Goal: Information Seeking & Learning: Learn about a topic

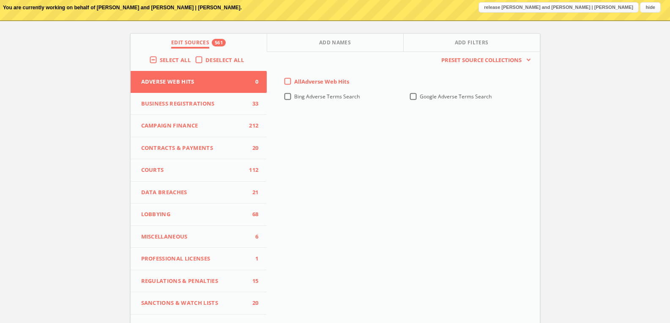
scroll to position [84, 0]
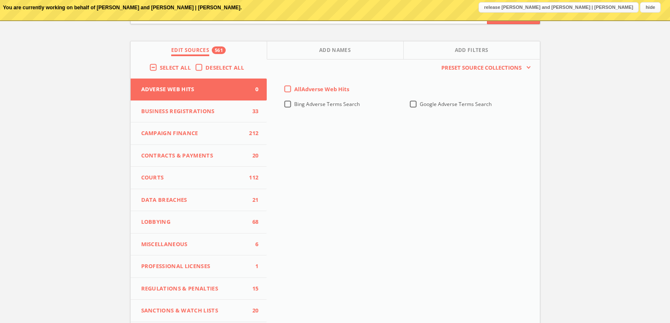
click at [188, 113] on span "Business Registrations" at bounding box center [193, 111] width 105 height 8
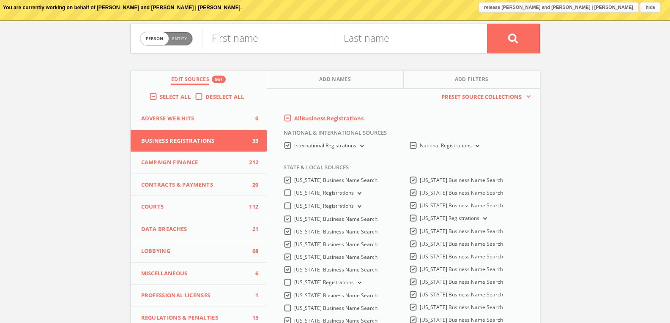
scroll to position [0, 0]
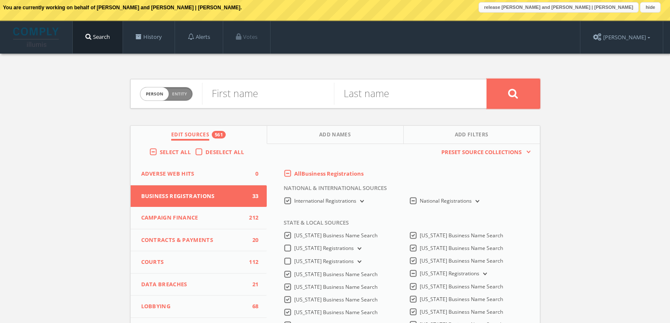
click at [520, 90] on button at bounding box center [513, 94] width 53 height 30
type input "[PERSON_NAME]"
click at [493, 90] on button at bounding box center [513, 94] width 53 height 30
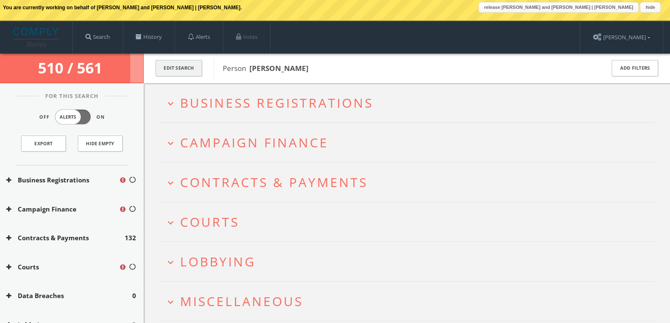
click at [195, 68] on button "Edit Search" at bounding box center [178, 68] width 46 height 16
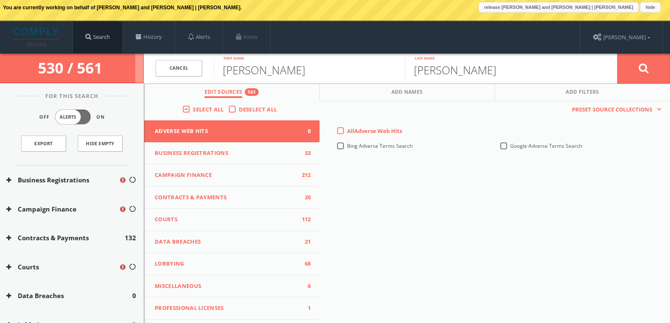
click at [103, 41] on link "Search" at bounding box center [98, 37] width 50 height 32
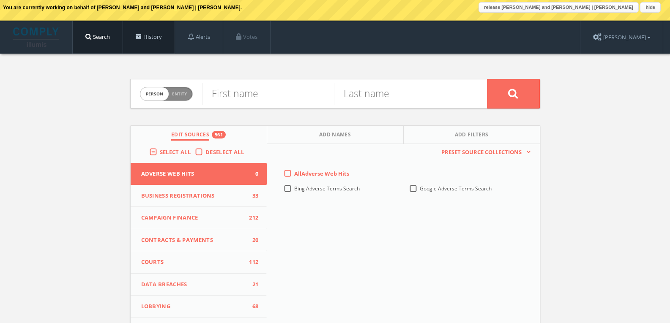
click at [146, 40] on link "History" at bounding box center [149, 37] width 52 height 32
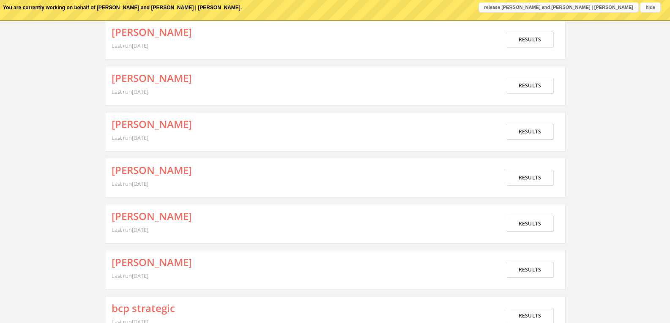
scroll to position [169, 0]
click at [530, 220] on link "Results" at bounding box center [529, 223] width 46 height 16
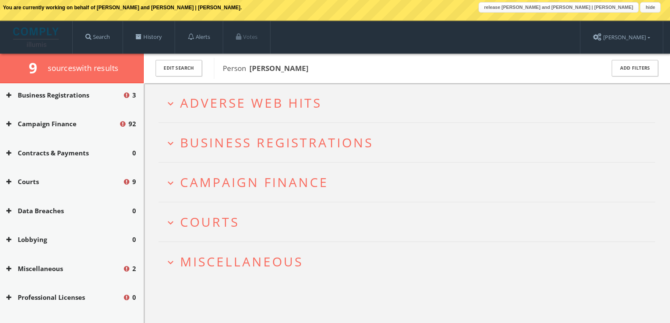
scroll to position [127, 0]
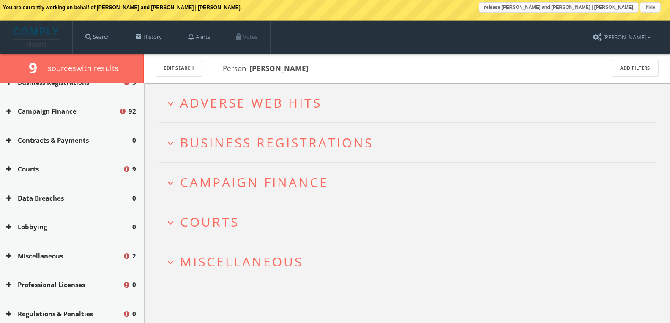
click at [66, 258] on button "Miscellaneous" at bounding box center [64, 256] width 116 height 10
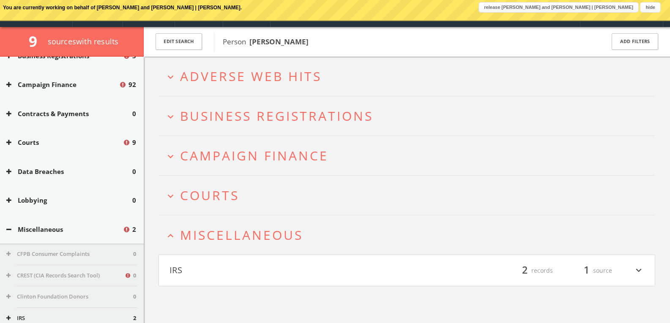
scroll to position [71, 0]
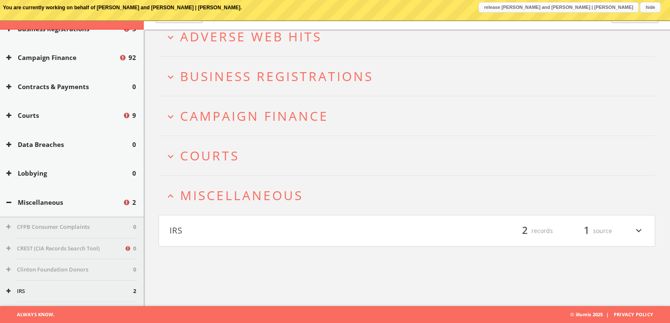
click at [270, 237] on button "IRS" at bounding box center [287, 231] width 237 height 14
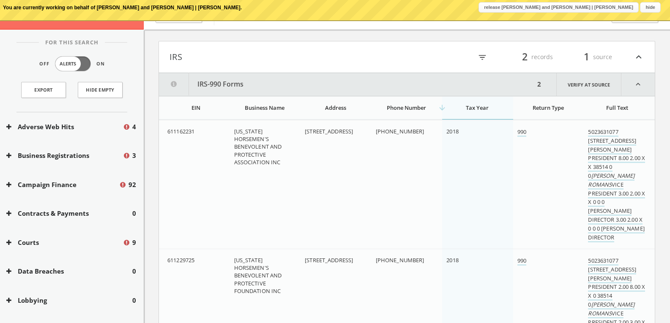
scroll to position [0, 0]
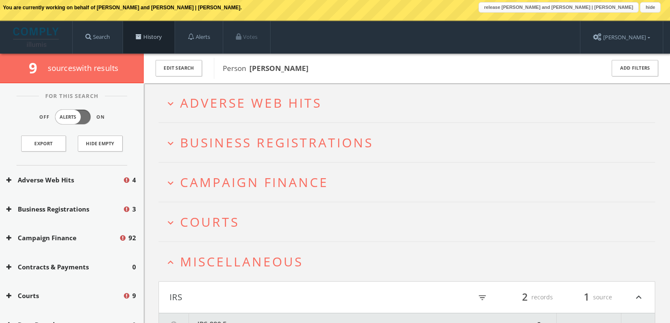
click at [150, 41] on link "History" at bounding box center [149, 37] width 52 height 32
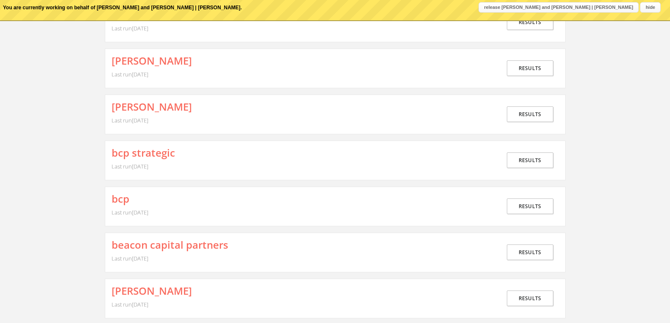
scroll to position [422, 0]
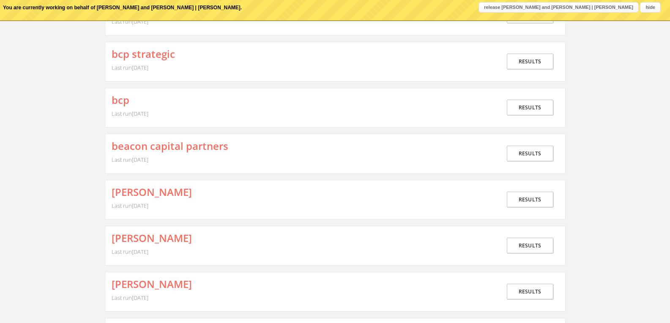
click at [535, 116] on div "Results" at bounding box center [529, 108] width 57 height 26
click at [535, 112] on link "Results" at bounding box center [529, 108] width 46 height 16
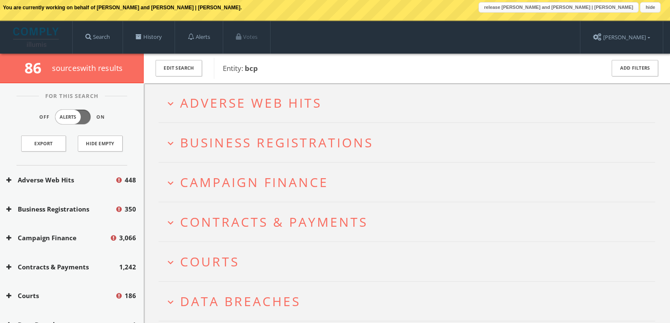
click at [287, 191] on h2 "expand_more Campaign Finance" at bounding box center [406, 182] width 496 height 39
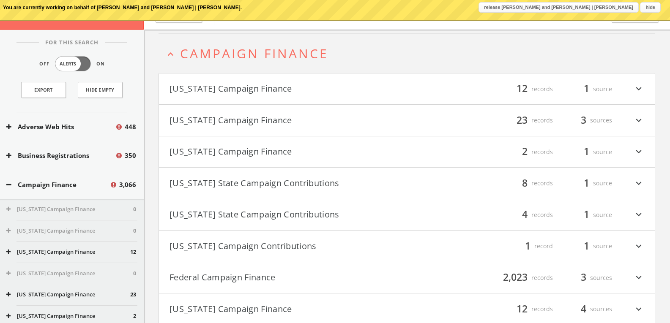
click at [431, 82] on div "filter_list 12 records 1 source expand_more" at bounding box center [525, 89] width 237 height 14
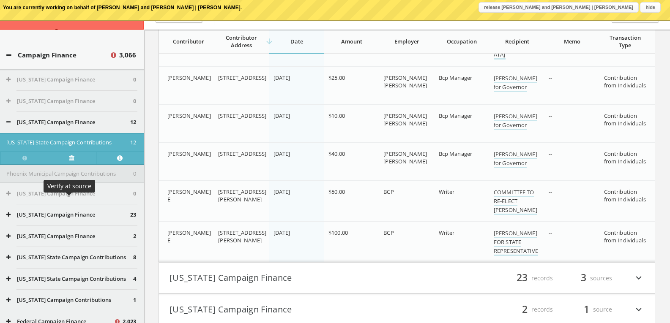
scroll to position [84, 0]
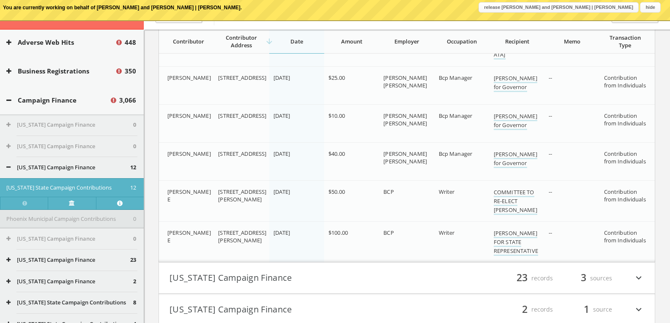
click at [83, 97] on button "Campaign Finance" at bounding box center [57, 100] width 103 height 10
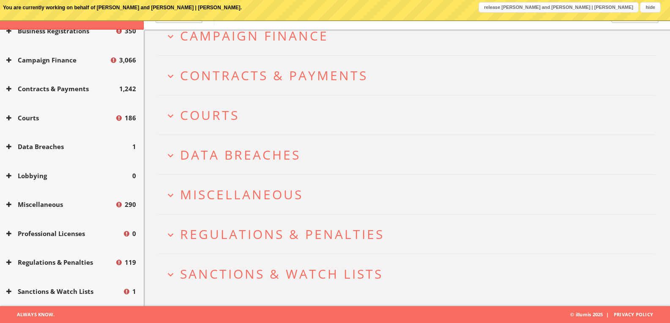
scroll to position [206, 0]
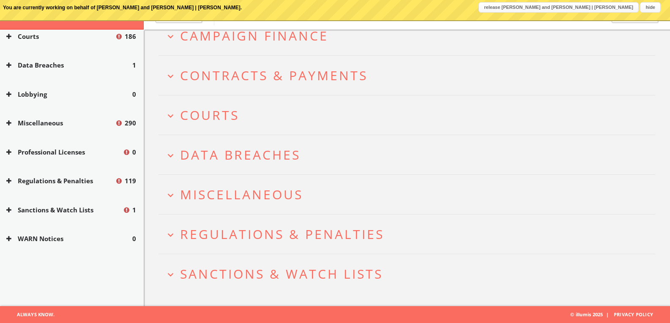
click at [63, 96] on button "Lobbying" at bounding box center [69, 95] width 126 height 10
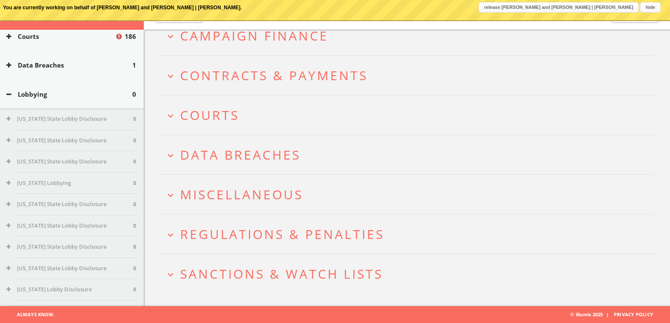
click at [63, 96] on button "Lobbying" at bounding box center [69, 95] width 126 height 10
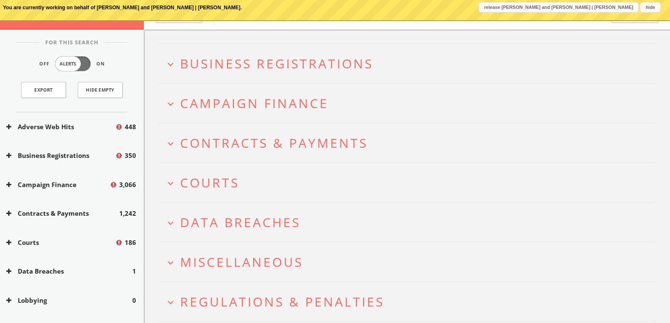
scroll to position [0, 0]
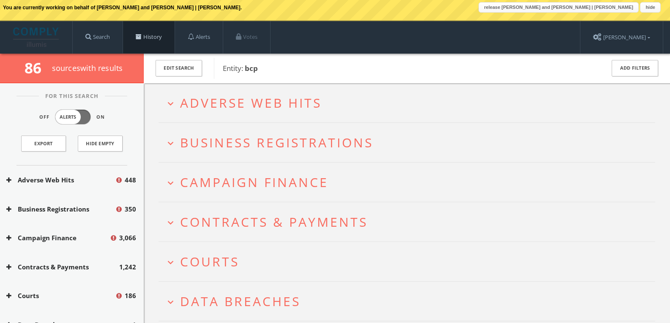
click at [145, 39] on link "History" at bounding box center [149, 37] width 52 height 32
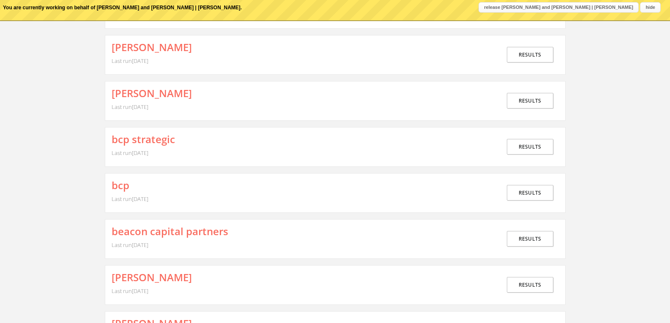
scroll to position [338, 0]
click at [527, 238] on link "Results" at bounding box center [529, 238] width 46 height 16
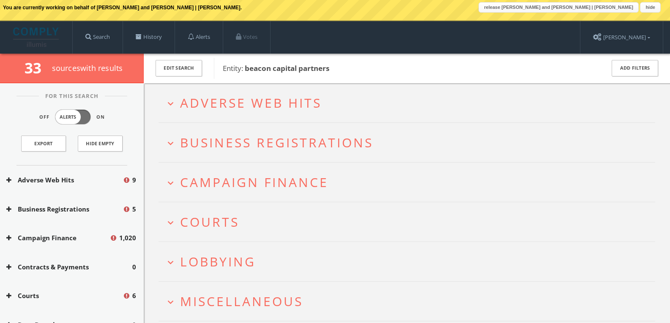
scroll to position [177, 0]
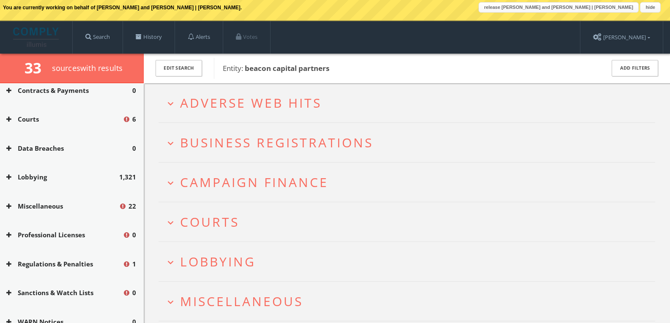
click at [72, 179] on button "Lobbying" at bounding box center [62, 177] width 113 height 10
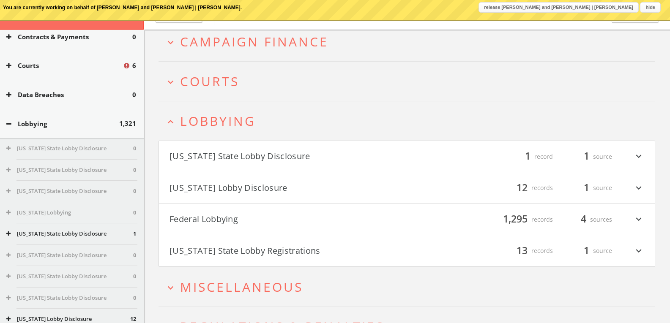
scroll to position [198, 0]
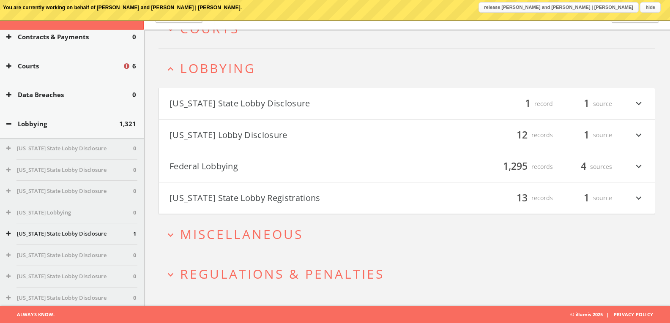
click at [293, 228] on span "Miscellaneous" at bounding box center [241, 234] width 123 height 17
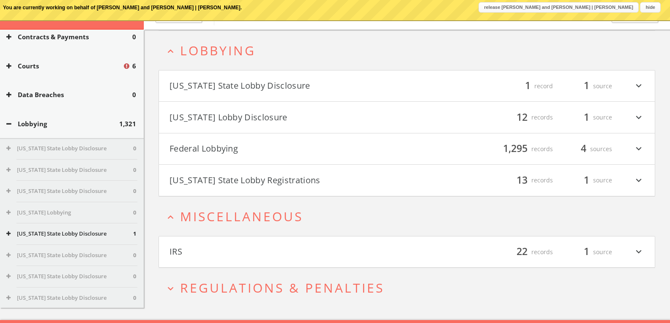
scroll to position [229, 0]
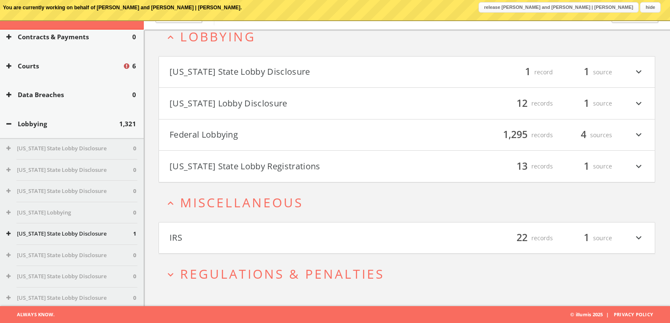
click at [293, 199] on span "Miscellaneous" at bounding box center [241, 202] width 123 height 17
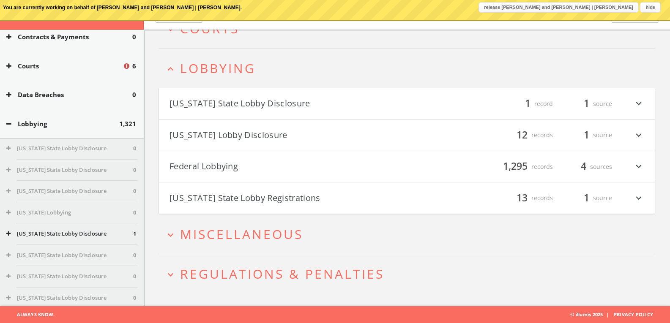
click at [285, 197] on button "[US_STATE] State Lobby Registrations" at bounding box center [287, 198] width 237 height 14
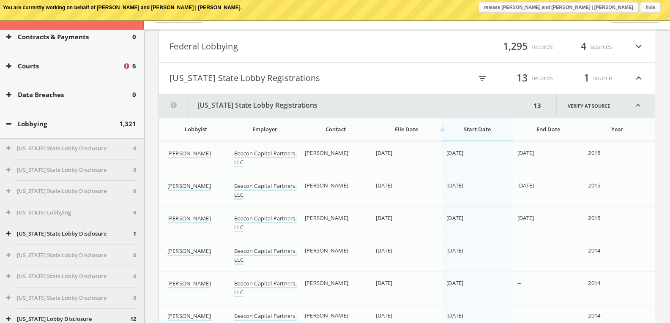
scroll to position [297, 0]
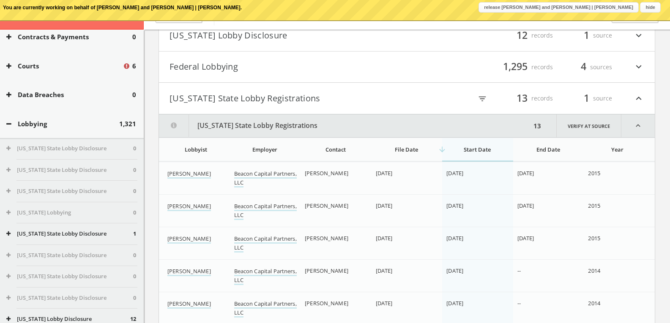
click at [287, 103] on button "[US_STATE] State Lobby Registrations" at bounding box center [287, 98] width 237 height 14
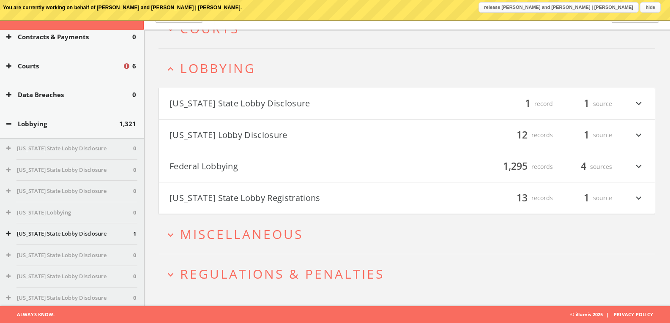
click at [276, 265] on span "Regulations & Penalties" at bounding box center [282, 273] width 204 height 17
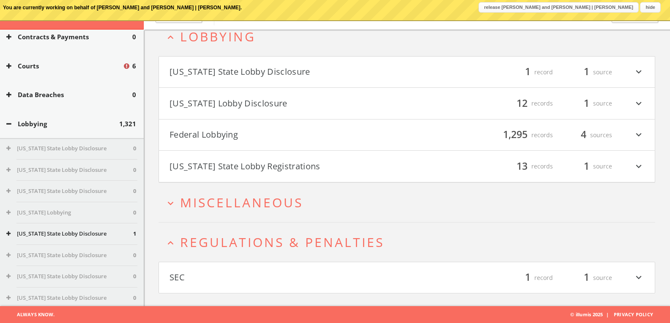
click at [352, 278] on button "SEC" at bounding box center [287, 278] width 237 height 14
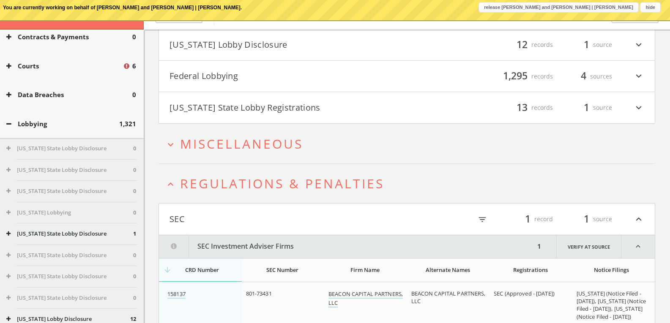
scroll to position [330, 0]
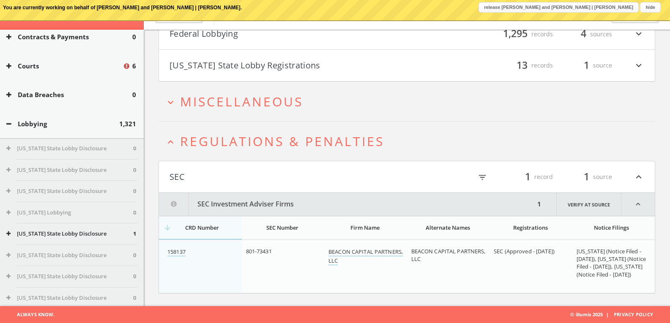
click at [283, 179] on button "SEC" at bounding box center [287, 177] width 237 height 14
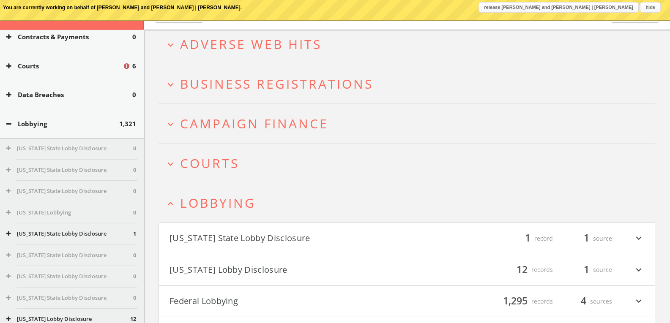
scroll to position [60, 0]
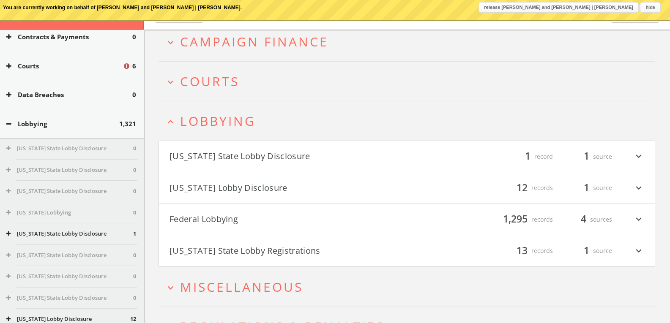
click at [305, 160] on button "[US_STATE] State Lobby Disclosure" at bounding box center [287, 157] width 237 height 14
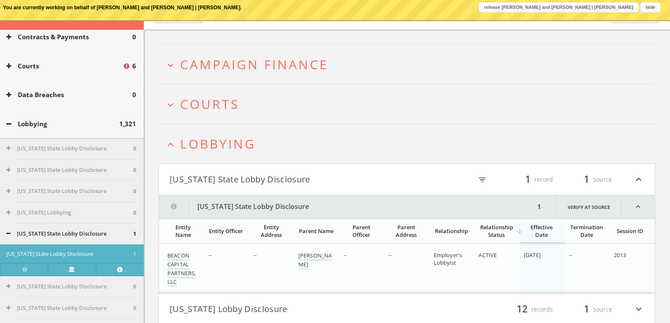
scroll to position [0, 0]
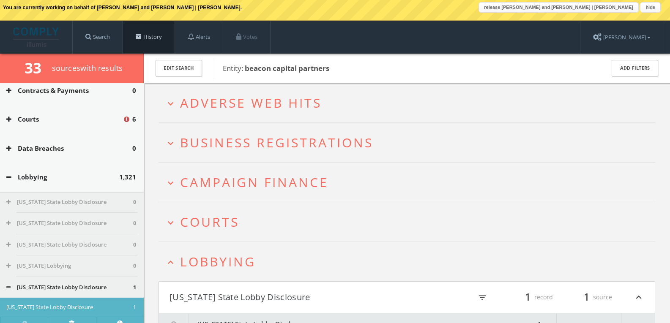
click at [149, 35] on link "History" at bounding box center [149, 37] width 52 height 32
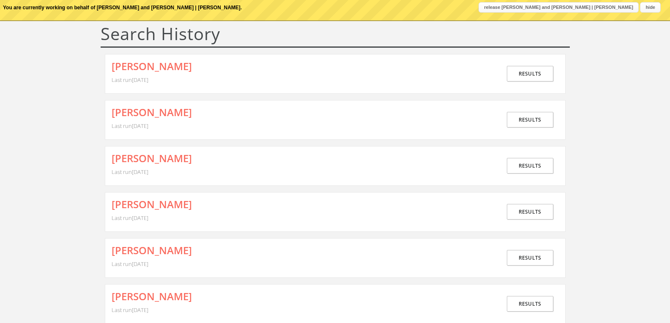
scroll to position [42, 0]
click at [569, 5] on button "release [PERSON_NAME] and [PERSON_NAME] | [PERSON_NAME]" at bounding box center [558, 7] width 160 height 11
